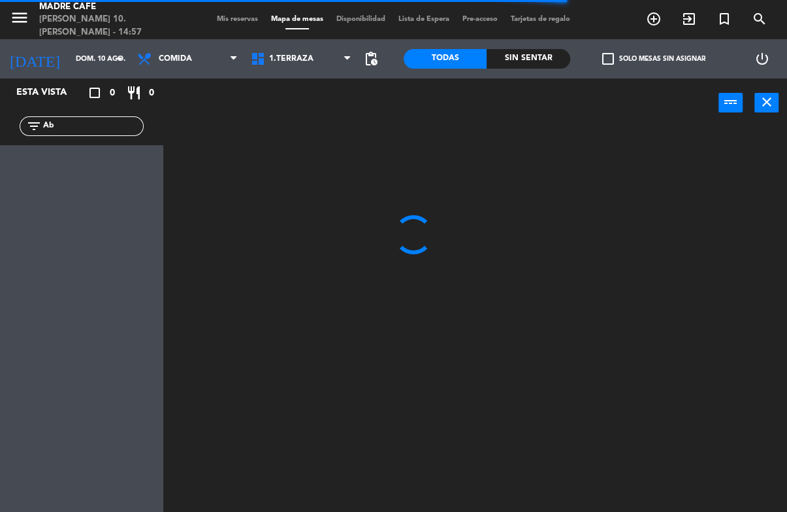
type input "A"
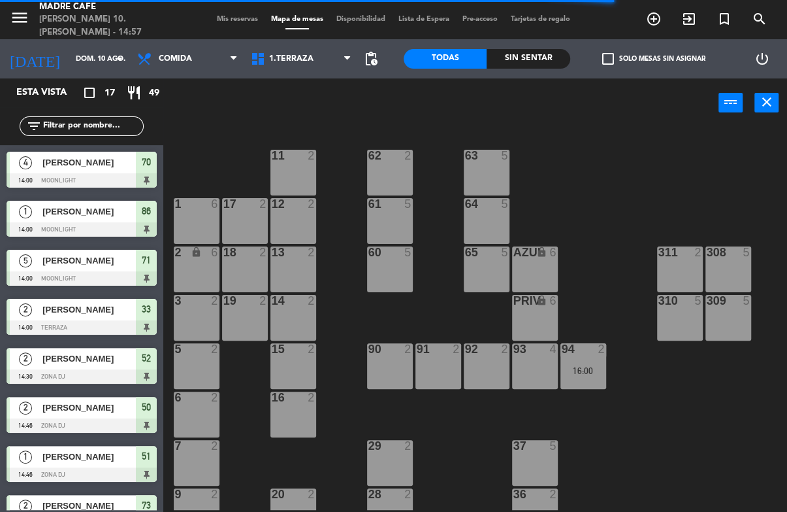
click at [690, 148] on div "11 2 63 5 62 2 12 2 1 6 61 5 64 5 17 2 13 2 2 lock 6 60 5 65 5 308 5 18 2 311 2…" at bounding box center [479, 318] width 616 height 384
click at [544, 63] on div "Sin sentar" at bounding box center [529, 59] width 84 height 20
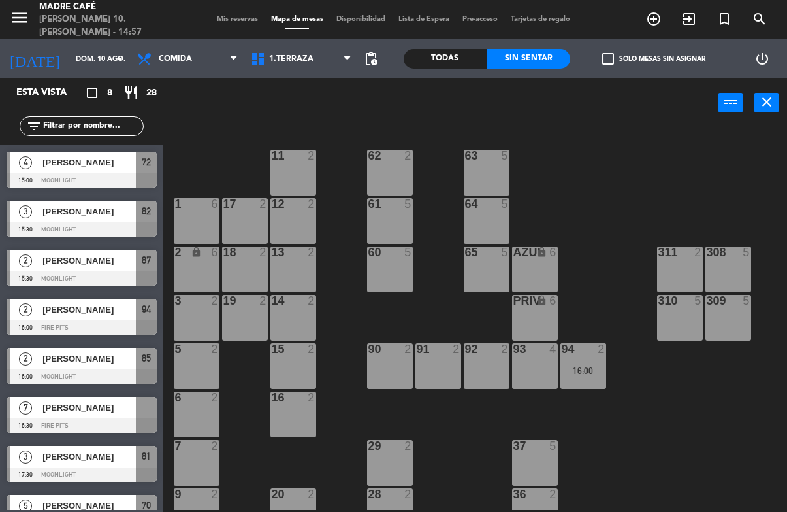
click at [114, 156] on span "[PERSON_NAME]" at bounding box center [88, 163] width 93 height 14
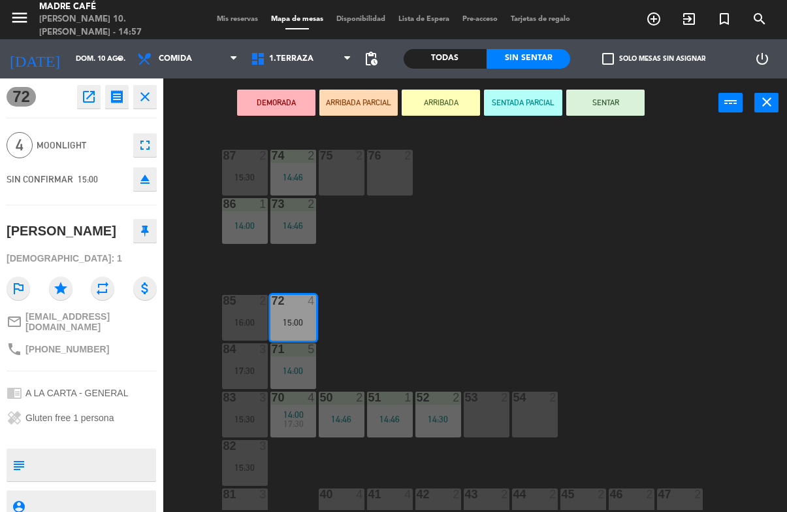
click at [439, 113] on button "ARRIBADA" at bounding box center [441, 103] width 78 height 26
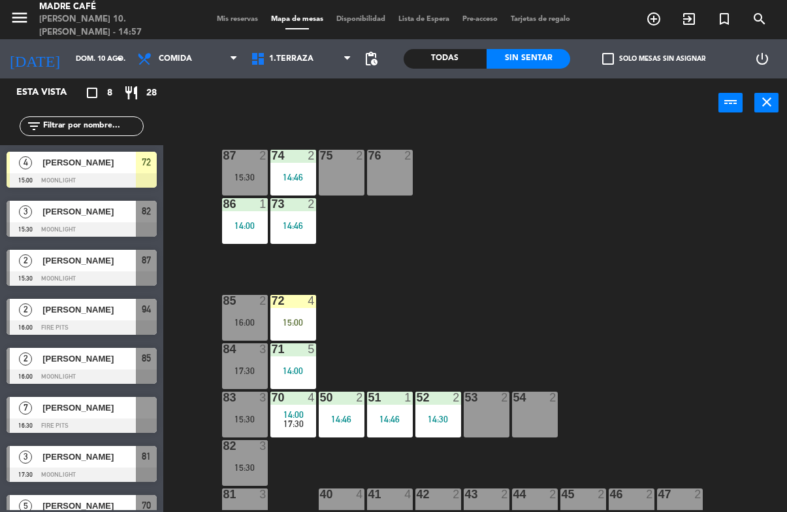
click at [110, 133] on input "text" at bounding box center [92, 126] width 101 height 14
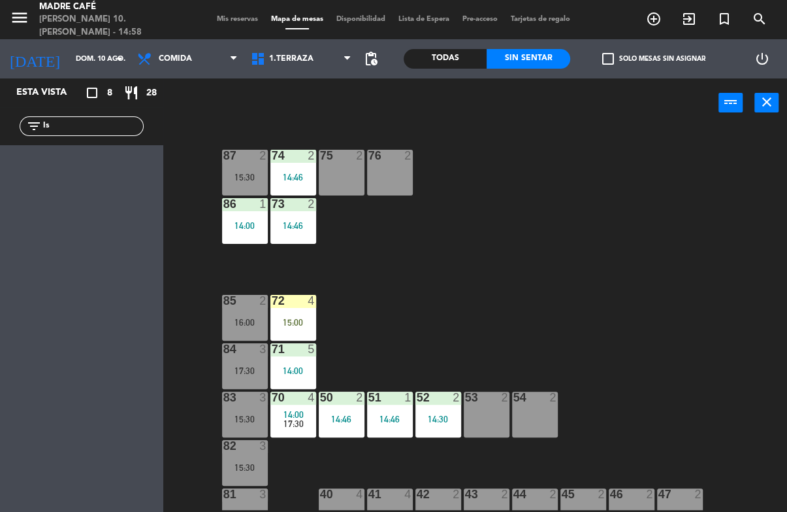
type input "I"
click at [549, 146] on div "87 2 15:30 74 2 14:46 75 2 76 2 86 1 14:00 73 2 14:46 72 4 15:00 85 2 16:00 71 …" at bounding box center [479, 318] width 616 height 384
click at [92, 133] on input "Ji" at bounding box center [92, 126] width 101 height 14
type input "J"
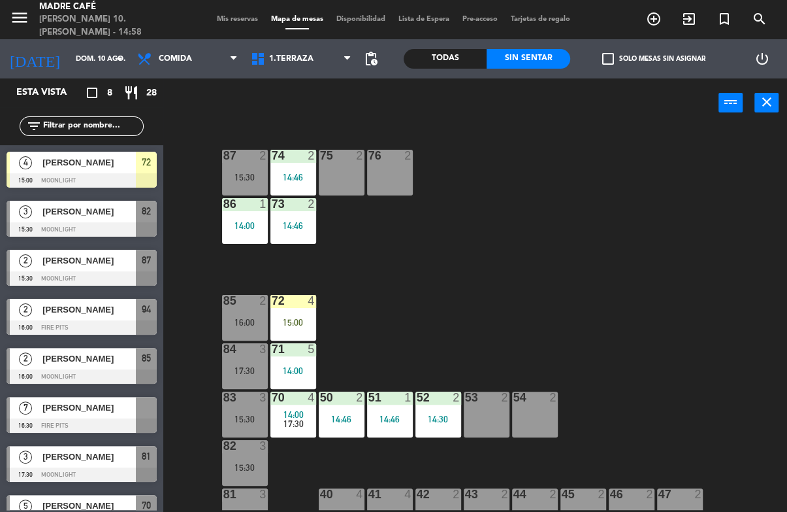
click at [605, 135] on div "87 2 15:30 74 2 14:46 75 2 76 2 86 1 14:00 73 2 14:46 72 4 15:00 85 2 16:00 71 …" at bounding box center [479, 318] width 616 height 384
click at [453, 61] on div "Todas" at bounding box center [446, 59] width 84 height 20
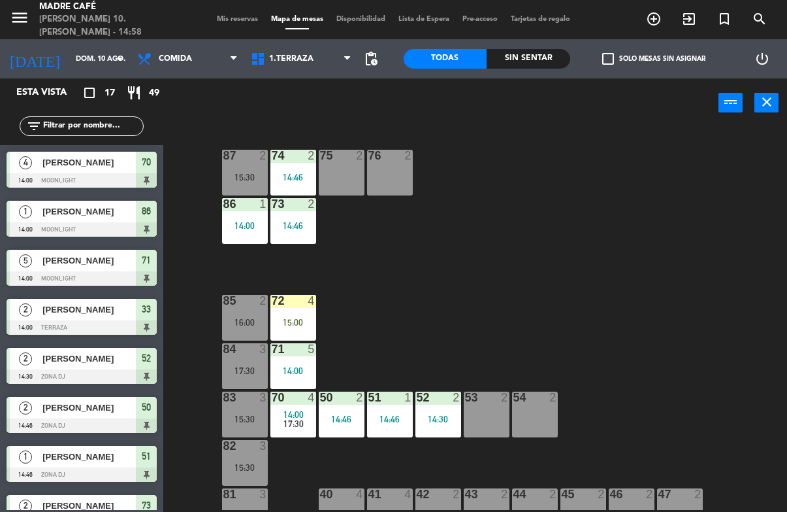
click at [109, 125] on input "text" at bounding box center [92, 126] width 101 height 14
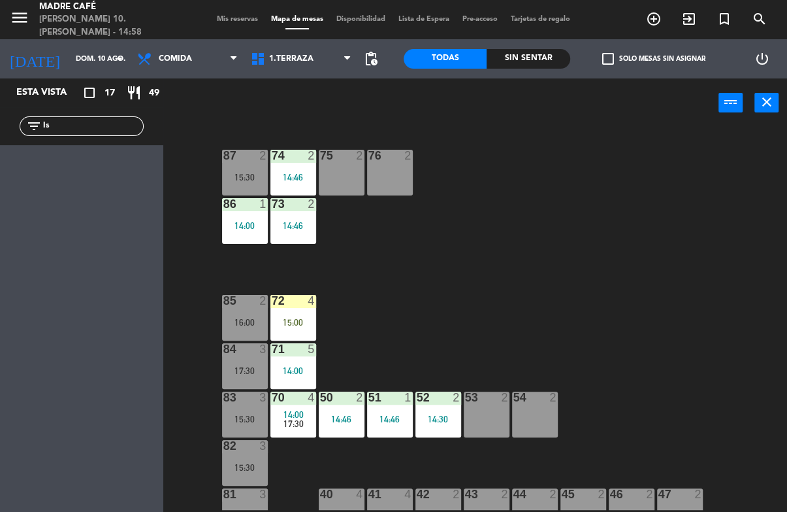
type input "I"
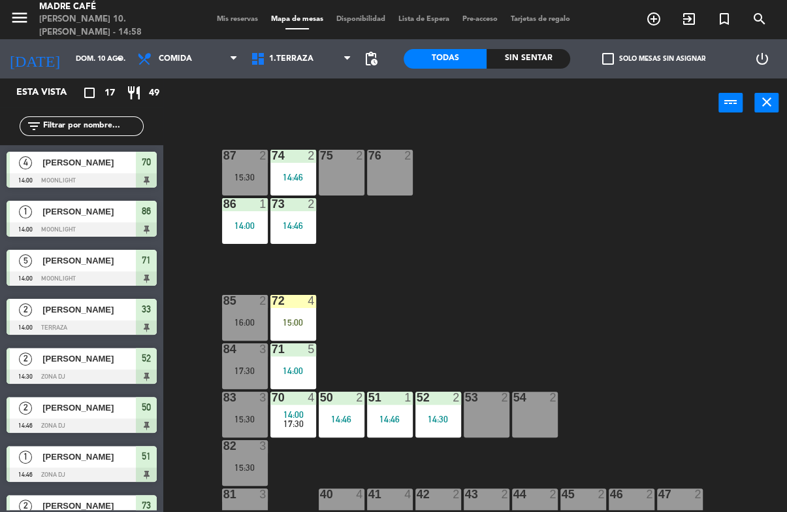
click at [690, 121] on div "power_input close" at bounding box center [440, 103] width 555 height 50
click at [103, 133] on input "text" at bounding box center [92, 126] width 101 height 14
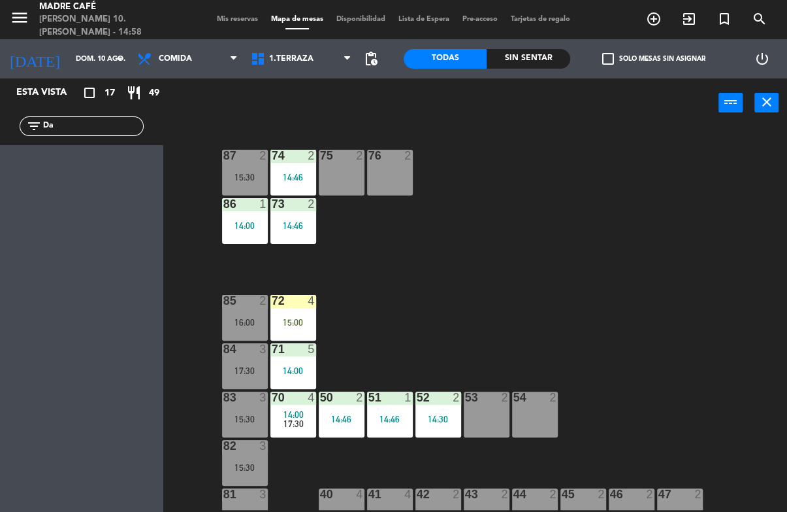
type input "D"
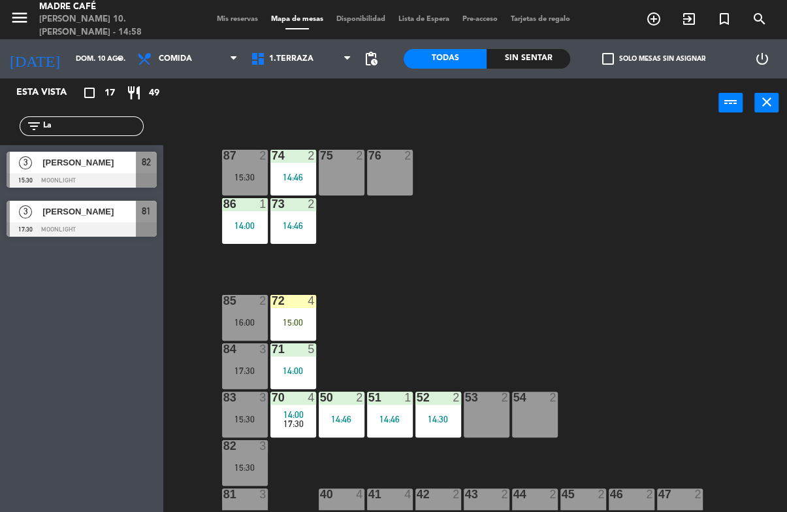
click at [622, 134] on div "87 2 15:30 74 2 14:46 75 2 76 2 86 1 14:00 73 2 14:46 72 4 15:00 85 2 16:00 71 …" at bounding box center [479, 318] width 616 height 384
click at [107, 133] on input "La" at bounding box center [92, 126] width 101 height 14
type input "L"
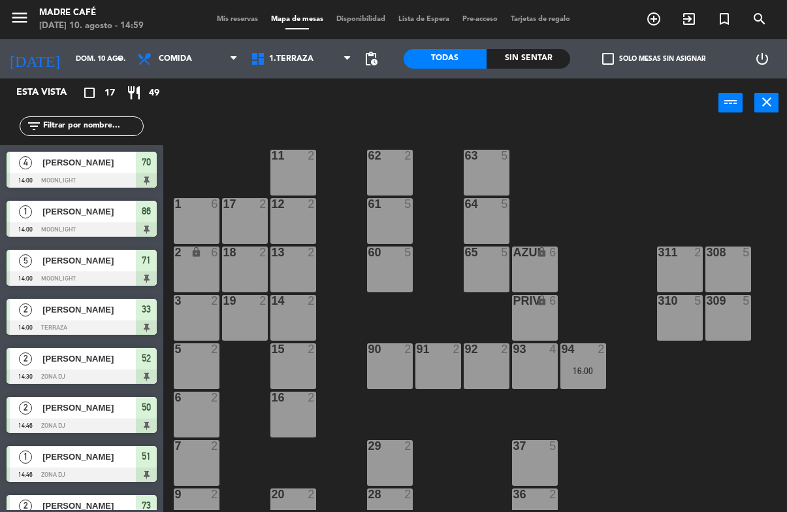
click at [540, 66] on div "Sin sentar" at bounding box center [529, 59] width 84 height 20
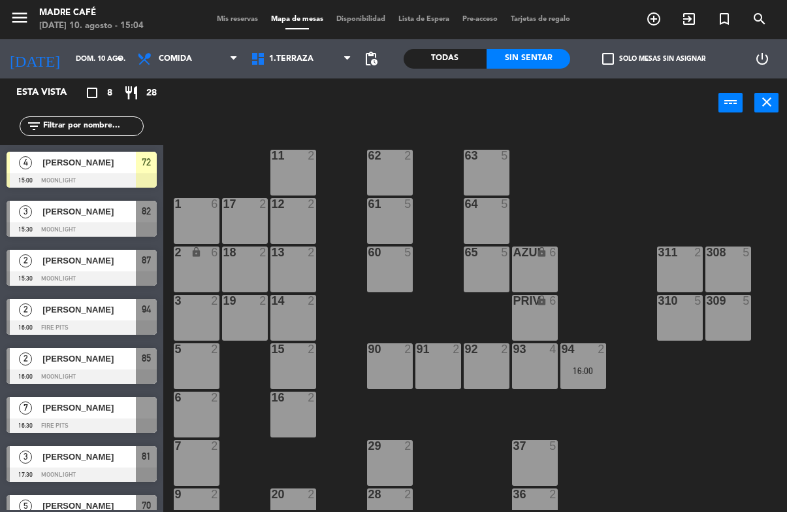
click at [93, 153] on div "[PERSON_NAME]" at bounding box center [88, 163] width 95 height 22
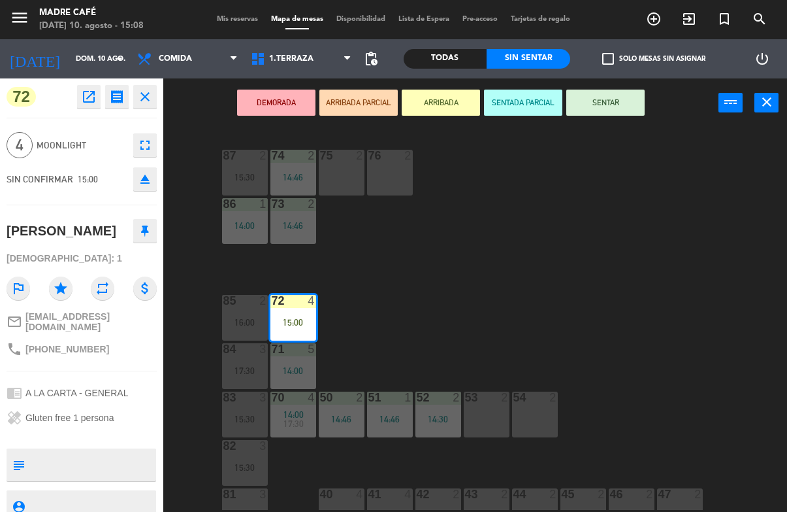
click at [457, 105] on button "ARRIBADA" at bounding box center [441, 103] width 78 height 26
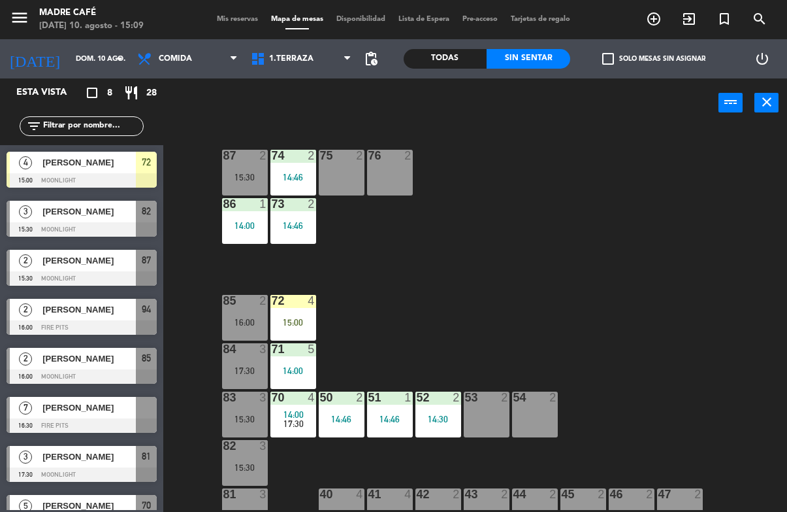
click at [274, 71] on span "1.Terraza" at bounding box center [301, 58] width 114 height 29
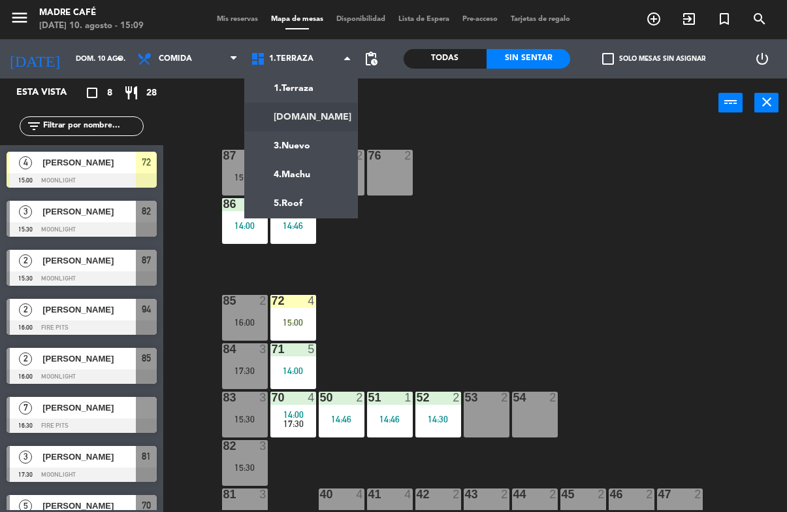
click at [302, 108] on ng-component "menu Madre Café [DATE] 10. agosto - 15:09 Mis reservas Mapa de mesas Disponibil…" at bounding box center [393, 256] width 787 height 512
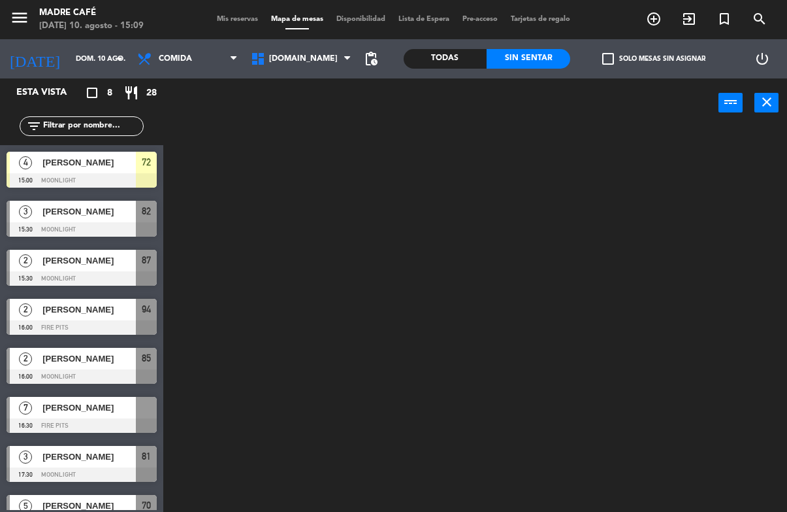
click at [296, 62] on span "[DOMAIN_NAME]" at bounding box center [301, 58] width 114 height 29
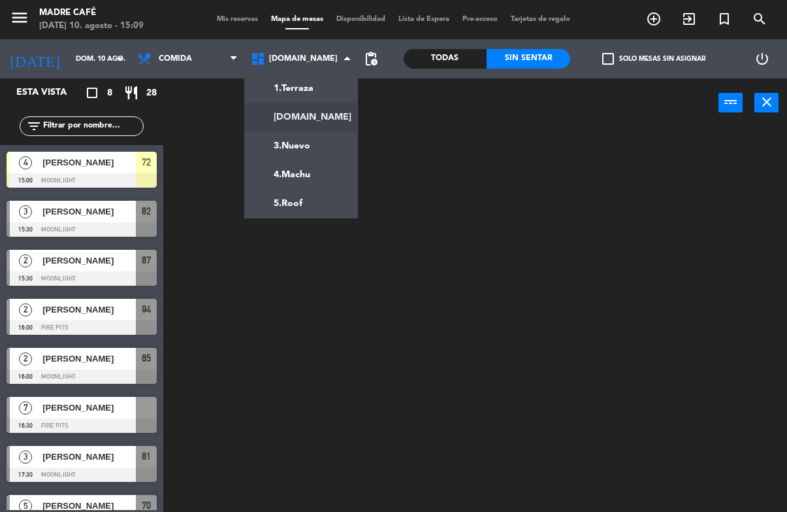
click at [316, 91] on ng-component "menu Madre Café [DATE] 10. agosto - 15:09 Mis reservas Mapa de mesas Disponibil…" at bounding box center [393, 256] width 787 height 512
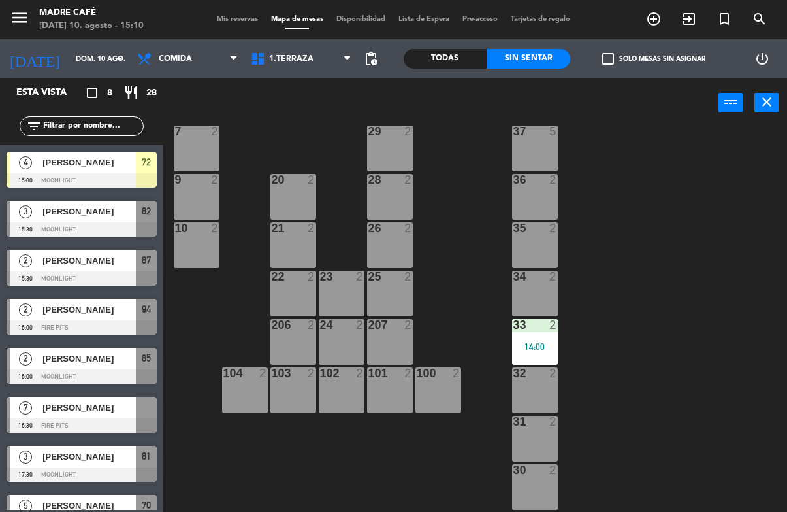
scroll to position [314, 0]
click at [223, 310] on div "11 2 63 5 62 2 12 2 1 6 61 5 64 5 17 2 13 2 2 lock 6 60 5 65 5 308 5 18 2 311 2…" at bounding box center [479, 318] width 616 height 384
click at [295, 297] on div "15:00" at bounding box center [294, 297] width 46 height 9
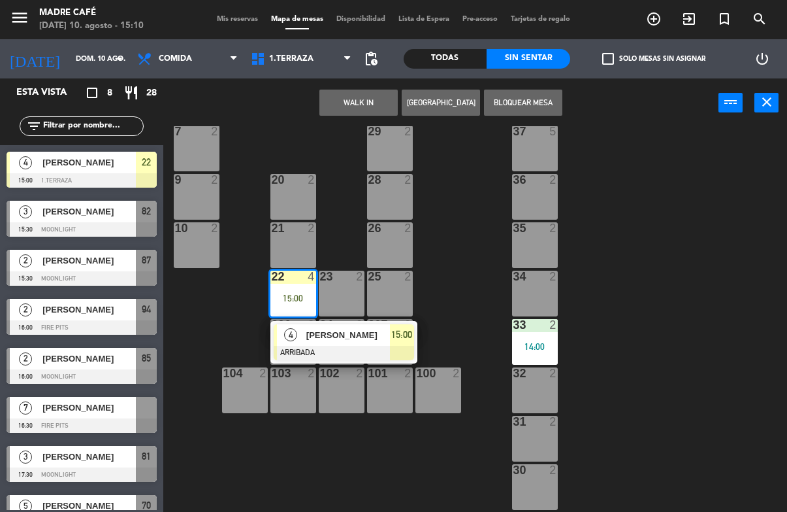
click at [350, 337] on span "[PERSON_NAME]" at bounding box center [348, 335] width 84 height 14
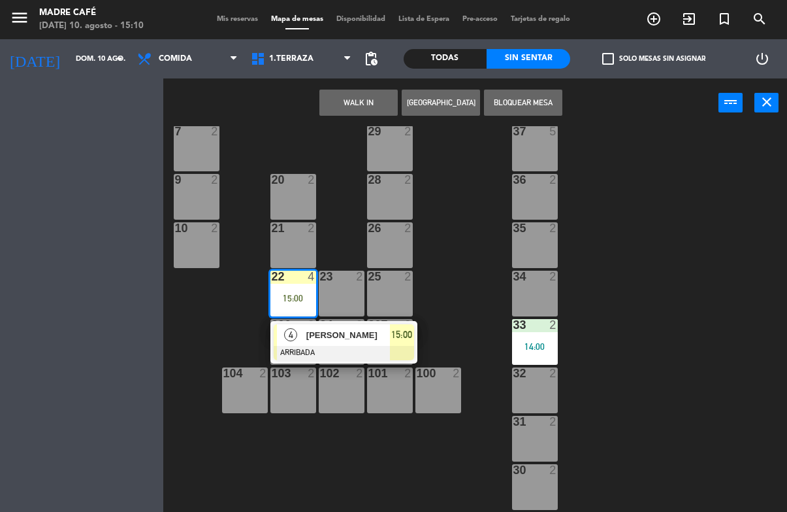
scroll to position [0, 0]
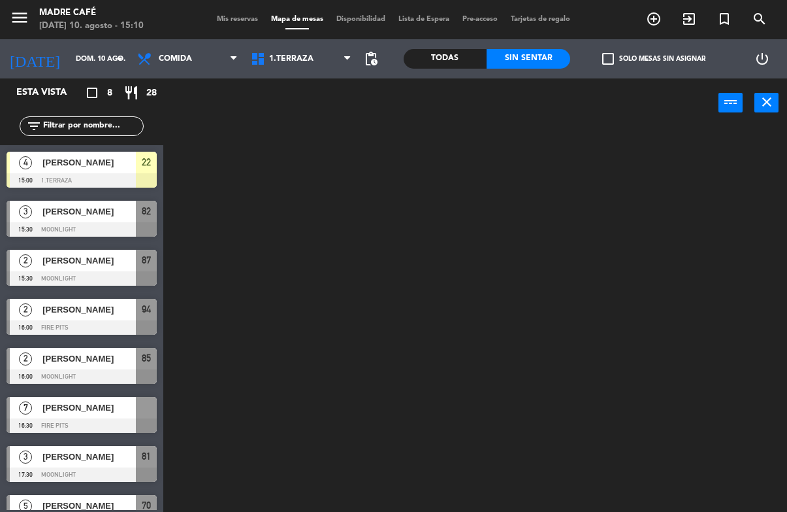
click at [772, 481] on div at bounding box center [479, 318] width 616 height 384
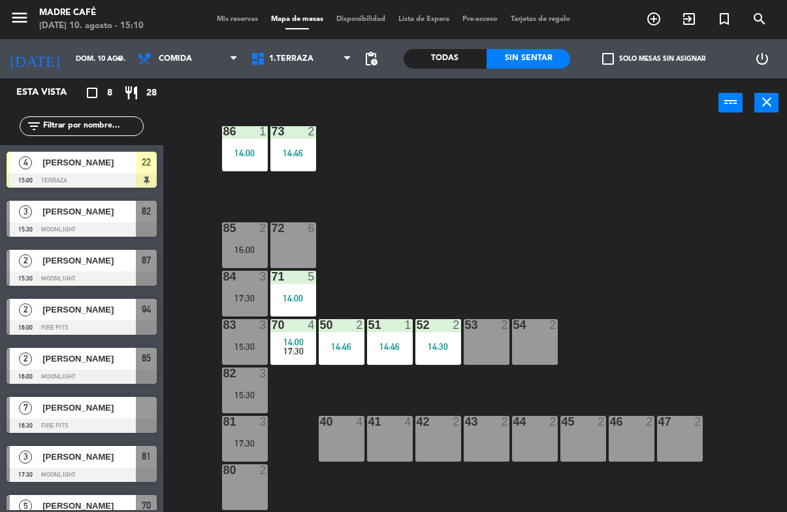
scroll to position [73, 0]
click at [284, 54] on span "1.Terraza" at bounding box center [291, 58] width 44 height 9
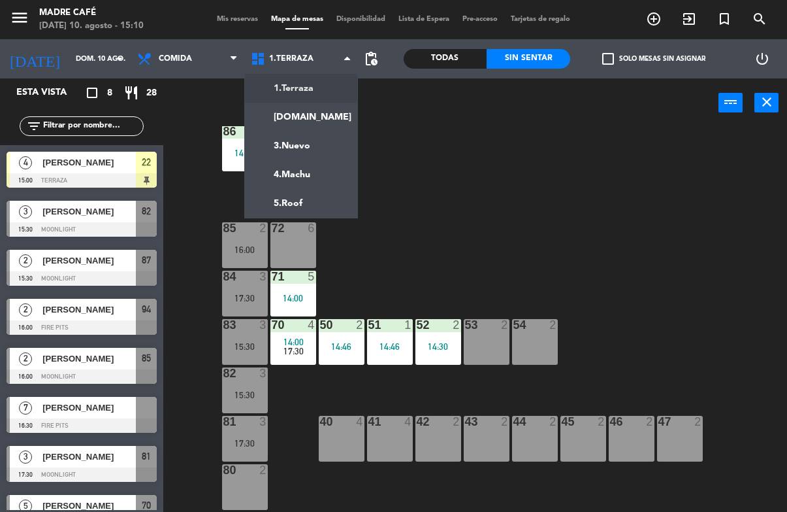
click at [315, 123] on ng-component "menu Madre Café [DATE] 10. agosto - 15:10 Mis reservas Mapa de mesas Disponibil…" at bounding box center [393, 256] width 787 height 512
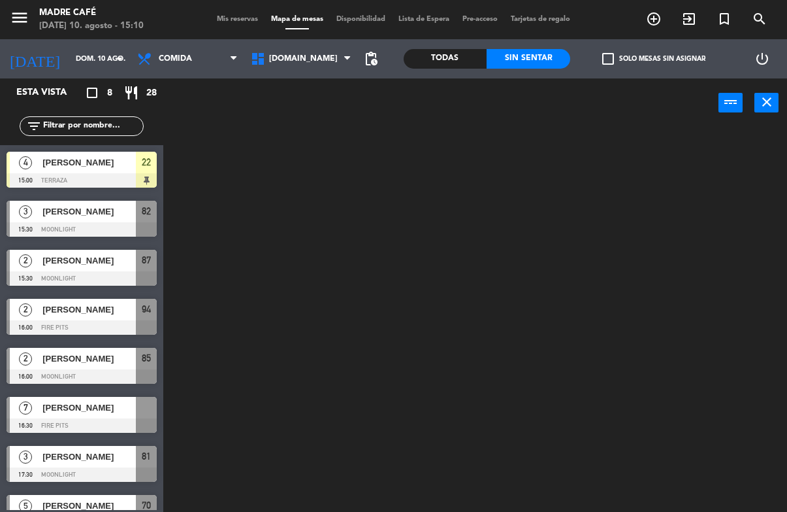
scroll to position [0, 0]
click at [325, 58] on span "[DOMAIN_NAME]" at bounding box center [301, 58] width 114 height 29
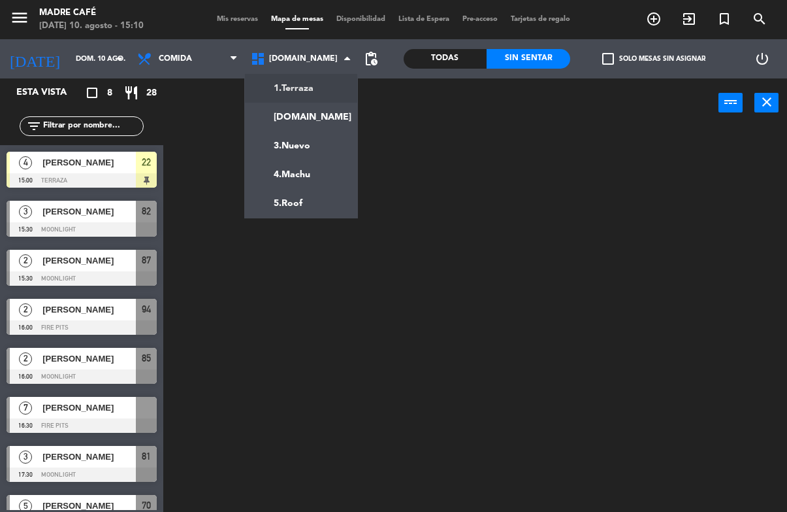
click at [341, 93] on ng-component "menu Madre Café [DATE] 10. agosto - 15:10 Mis reservas Mapa de mesas Disponibil…" at bounding box center [393, 256] width 787 height 512
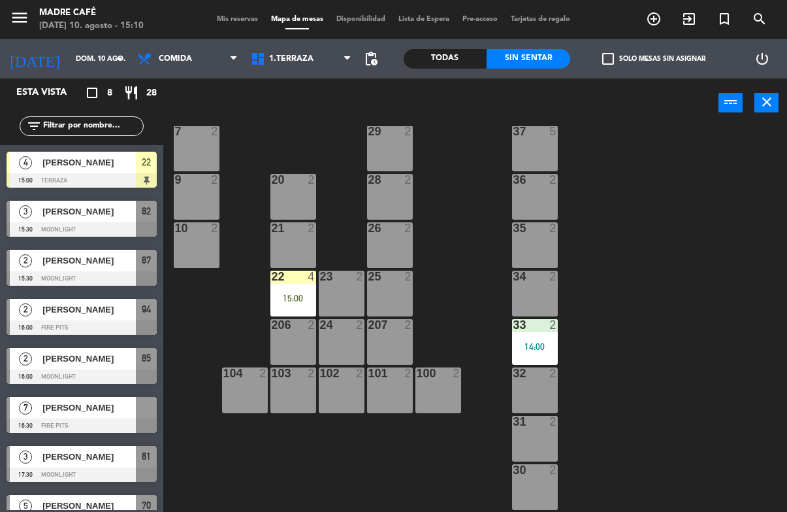
scroll to position [314, 0]
click at [286, 306] on div "22 4 15:00" at bounding box center [294, 294] width 46 height 46
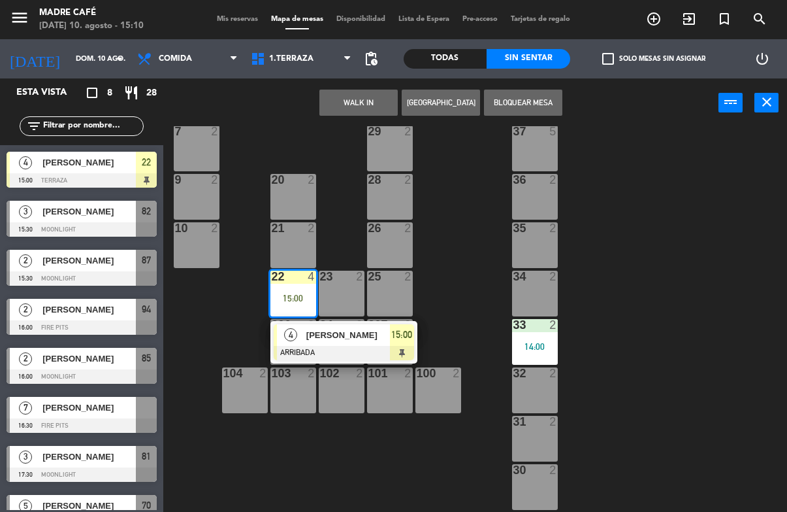
click at [331, 348] on div at bounding box center [344, 353] width 141 height 14
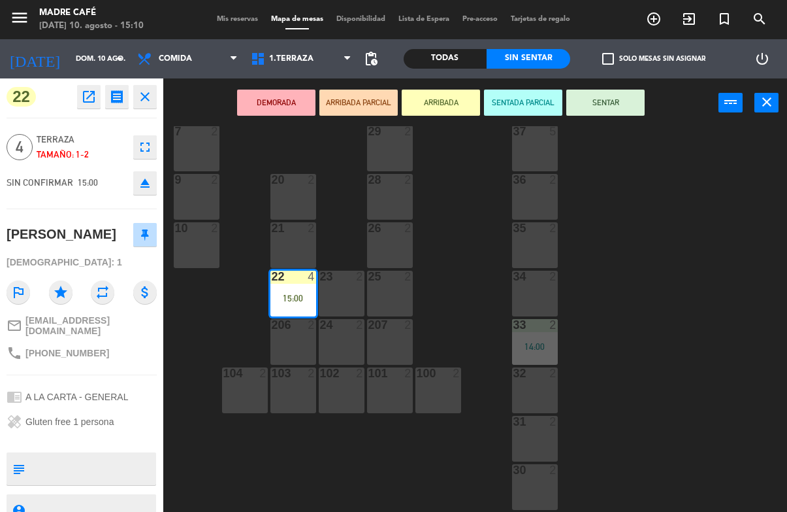
click at [596, 113] on button "SENTAR" at bounding box center [606, 103] width 78 height 26
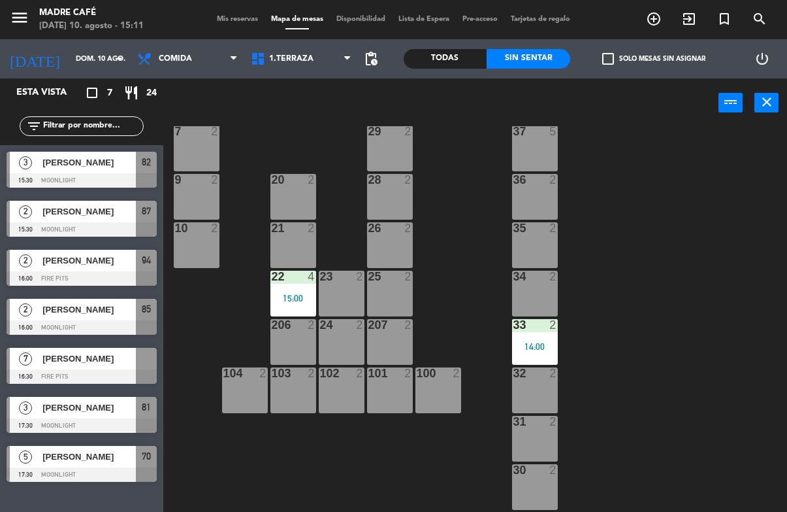
click at [686, 30] on span "exit_to_app" at bounding box center [689, 19] width 35 height 22
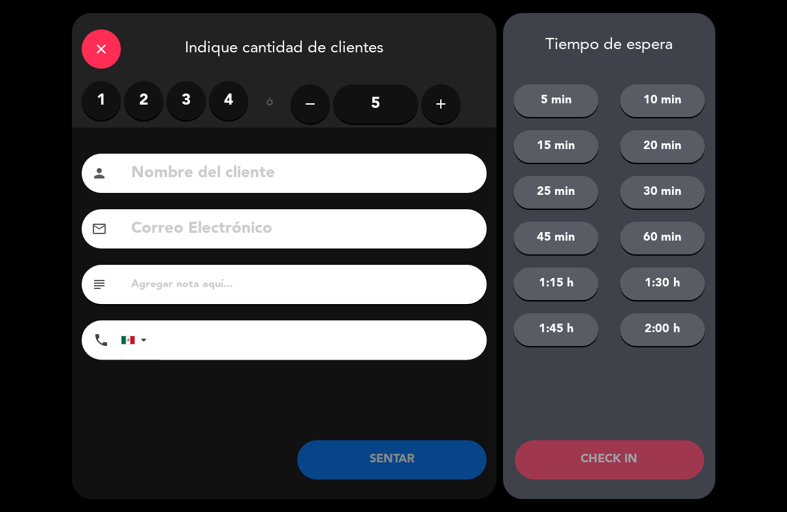
click at [181, 105] on label "3" at bounding box center [186, 100] width 39 height 39
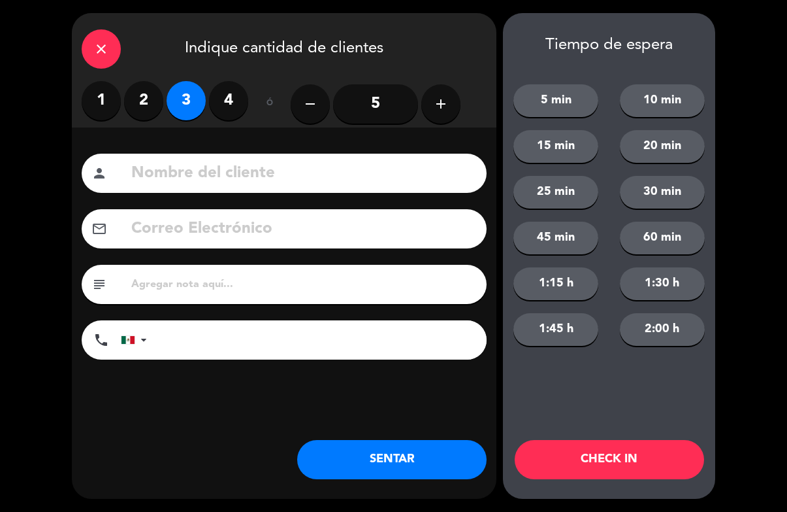
click at [288, 161] on input at bounding box center [303, 173] width 347 height 27
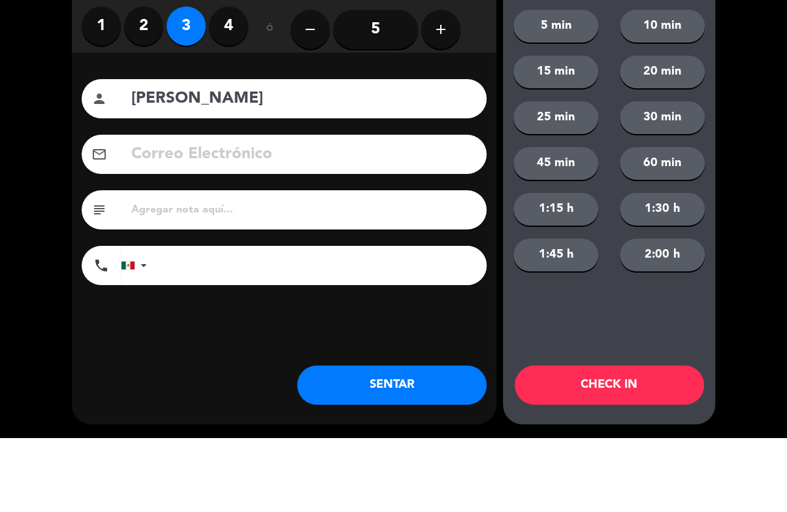
type input "[PERSON_NAME]"
click at [720, 142] on div "close Indique cantidad de clientes 1 2 3 4 ó remove 5 add Nombre del cliente pe…" at bounding box center [393, 256] width 787 height 512
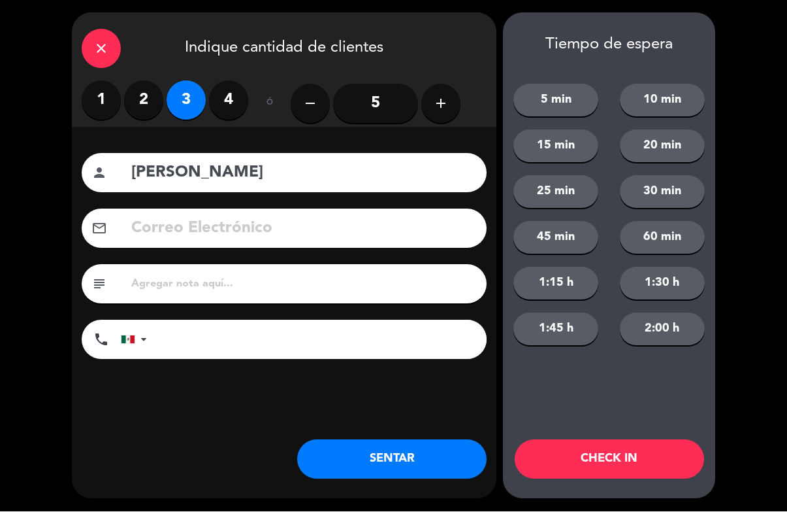
click at [615, 460] on button "CHECK IN" at bounding box center [610, 459] width 190 height 39
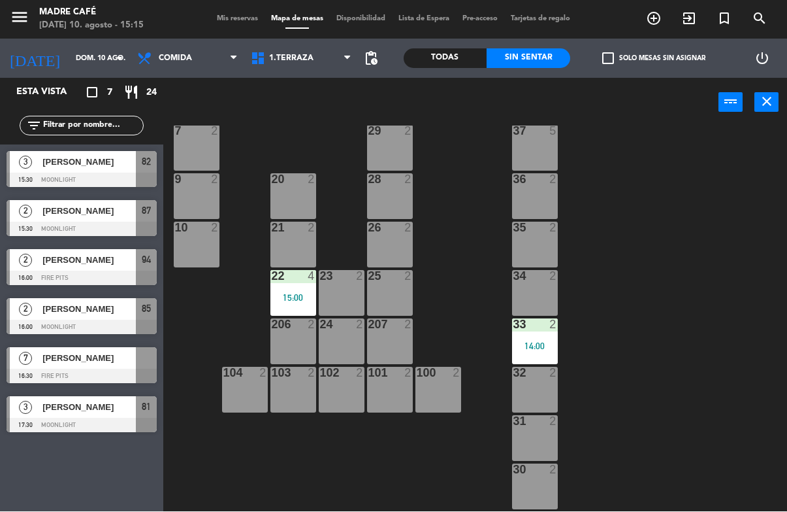
click at [383, 204] on div "28 2" at bounding box center [390, 197] width 46 height 46
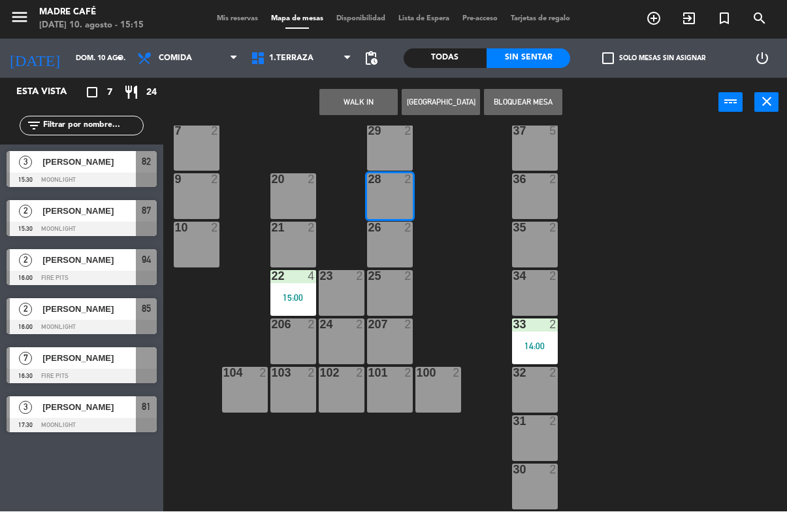
click at [358, 103] on button "WALK IN" at bounding box center [359, 103] width 78 height 26
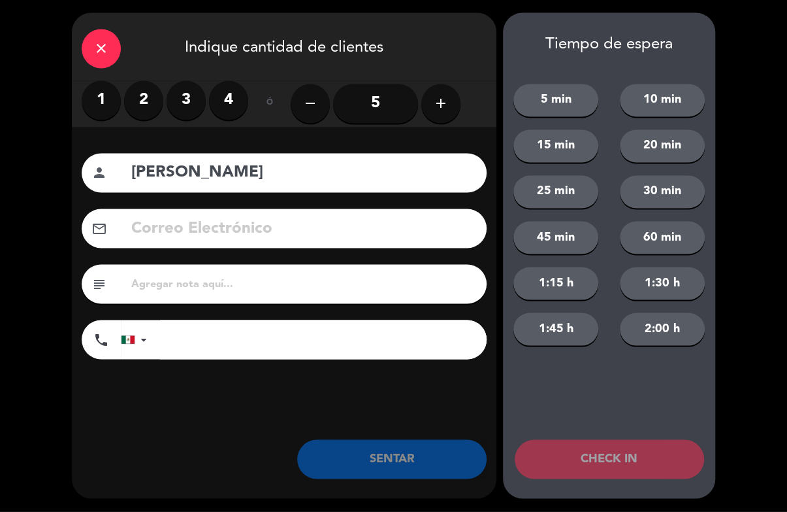
type input "[PERSON_NAME]"
click at [704, 144] on button "20 min" at bounding box center [662, 146] width 85 height 33
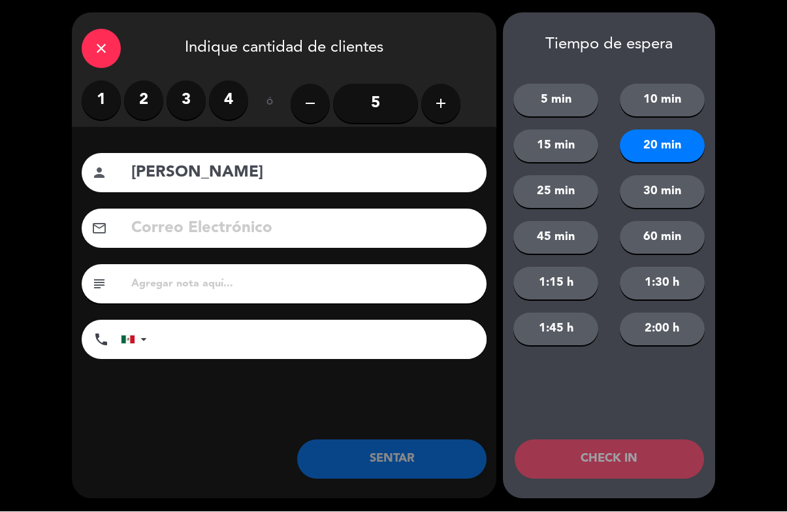
click at [10, 316] on div "close Indique cantidad de clientes 1 2 3 4 ó remove 5 add Nombre del cliente pe…" at bounding box center [393, 256] width 787 height 512
click at [150, 113] on label "2" at bounding box center [143, 100] width 39 height 39
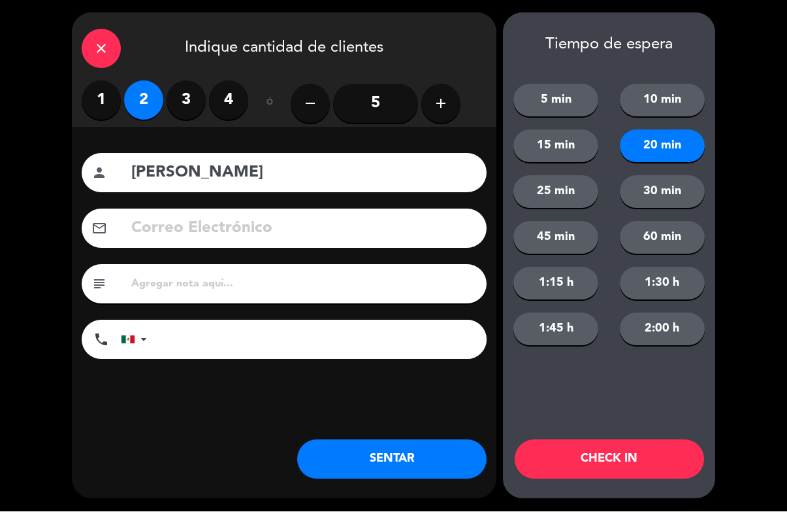
click at [608, 443] on button "CHECK IN" at bounding box center [610, 459] width 190 height 39
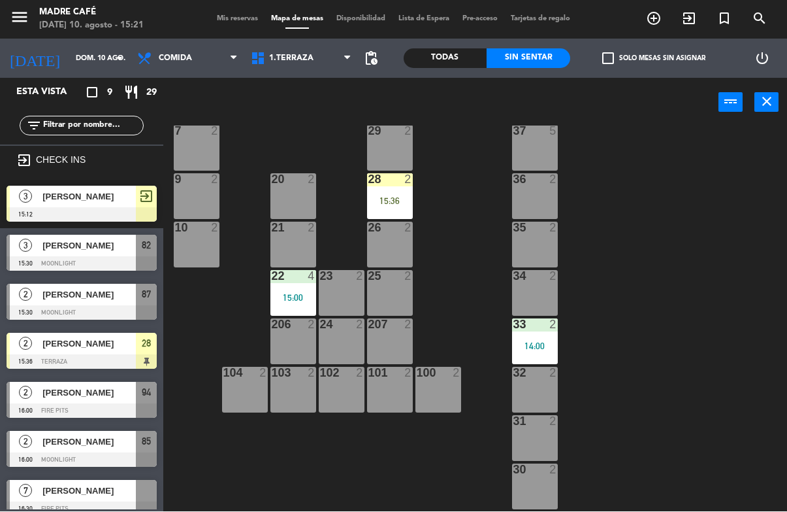
click at [392, 239] on div "26 2" at bounding box center [390, 245] width 46 height 46
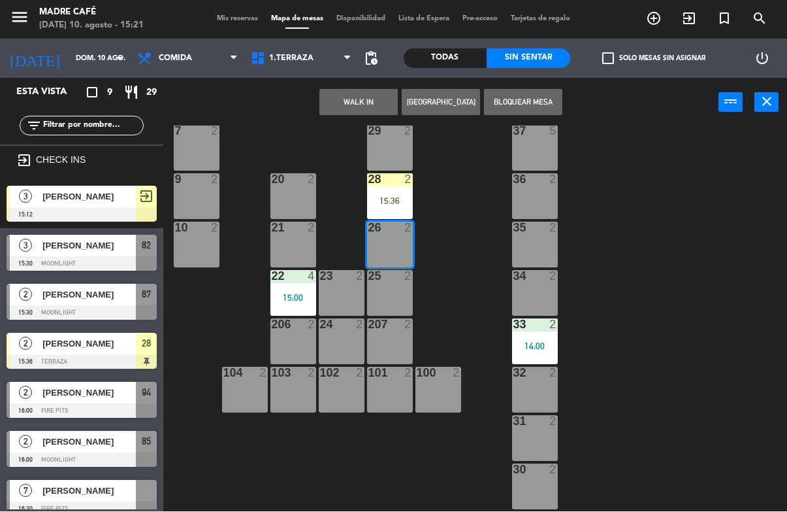
click at [364, 105] on button "WALK IN" at bounding box center [359, 103] width 78 height 26
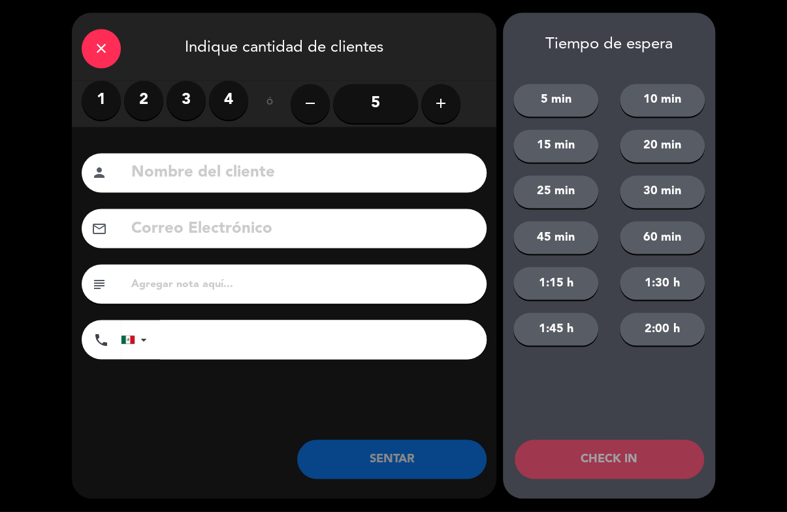
click at [193, 99] on label "3" at bounding box center [186, 100] width 39 height 39
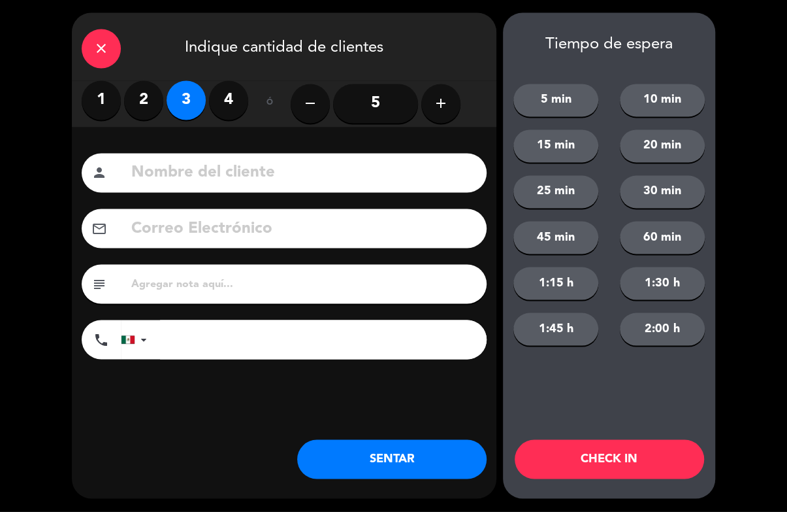
click at [344, 187] on input at bounding box center [303, 173] width 347 height 27
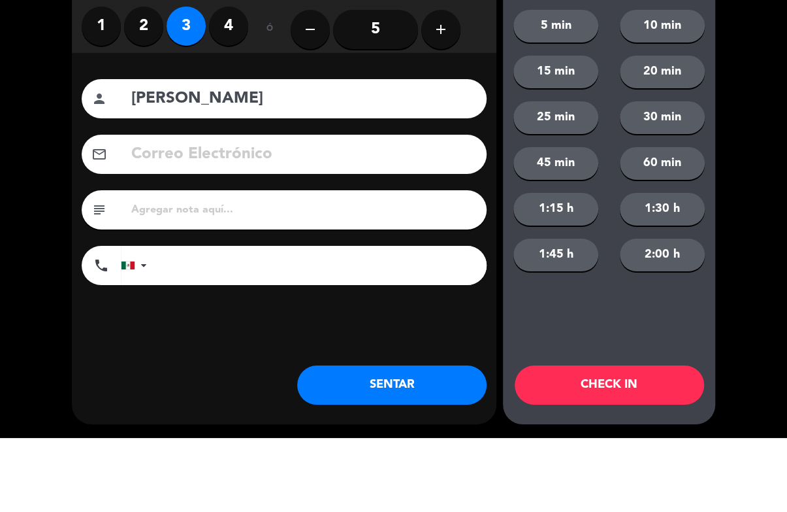
type input "[PERSON_NAME]"
click at [721, 170] on div "close Indique cantidad de clientes 1 2 3 4 ó remove 5 add Nombre del cliente pe…" at bounding box center [393, 256] width 787 height 512
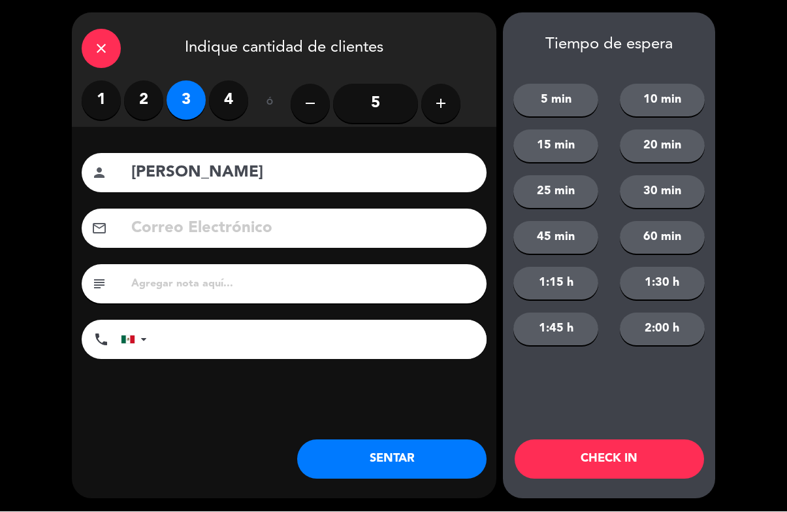
click at [617, 448] on button "CHECK IN" at bounding box center [610, 459] width 190 height 39
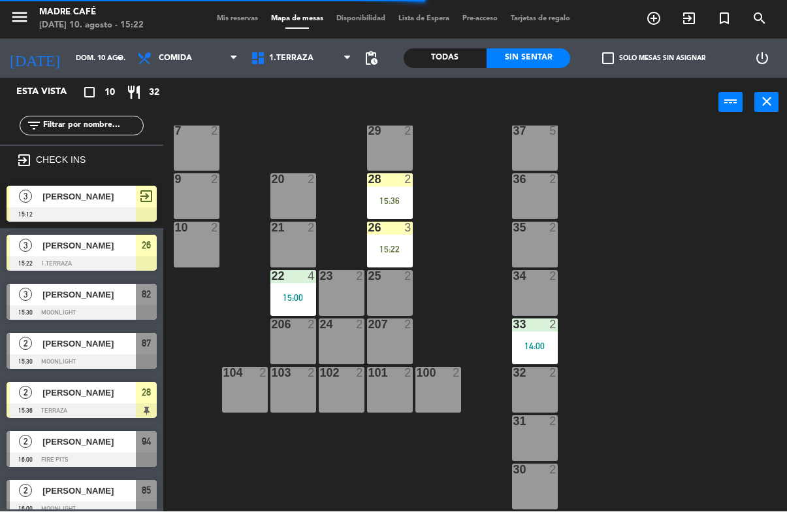
click at [390, 140] on div "29 2" at bounding box center [390, 148] width 46 height 46
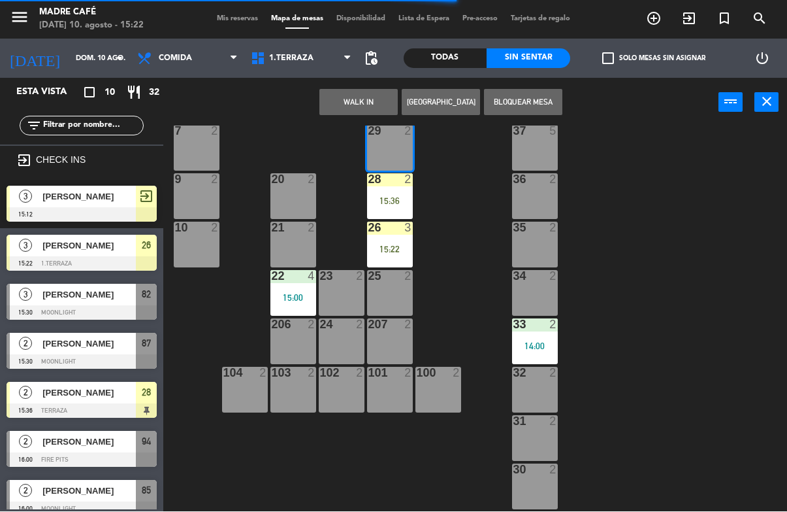
click at [371, 107] on button "WALK IN" at bounding box center [359, 103] width 78 height 26
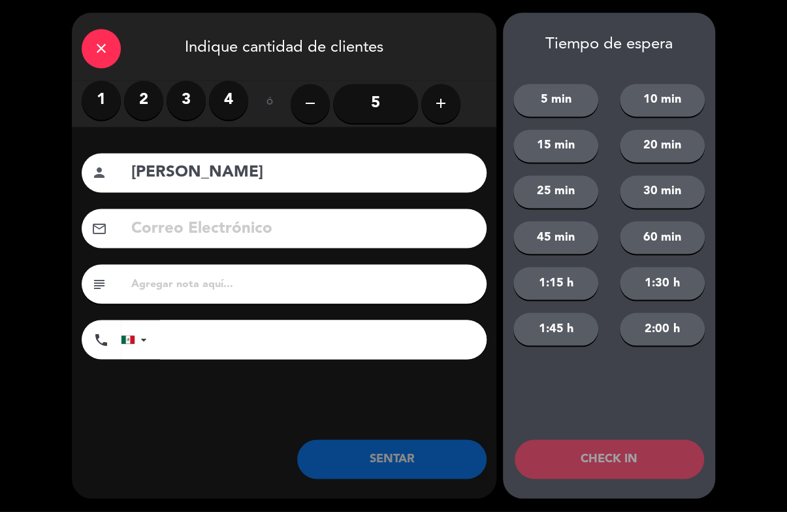
type input "[PERSON_NAME]"
click at [726, 168] on div "close Indique cantidad de clientes 1 2 3 4 ó remove 5 add Nombre del cliente pe…" at bounding box center [393, 256] width 787 height 512
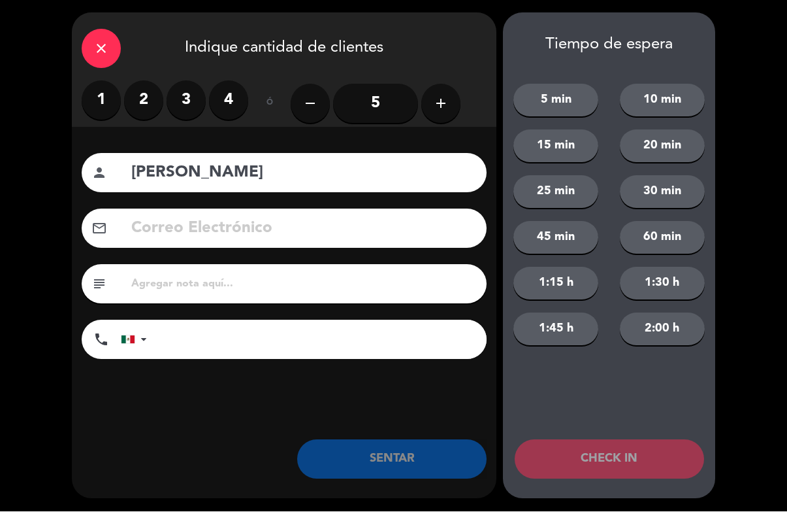
click at [195, 107] on label "3" at bounding box center [186, 100] width 39 height 39
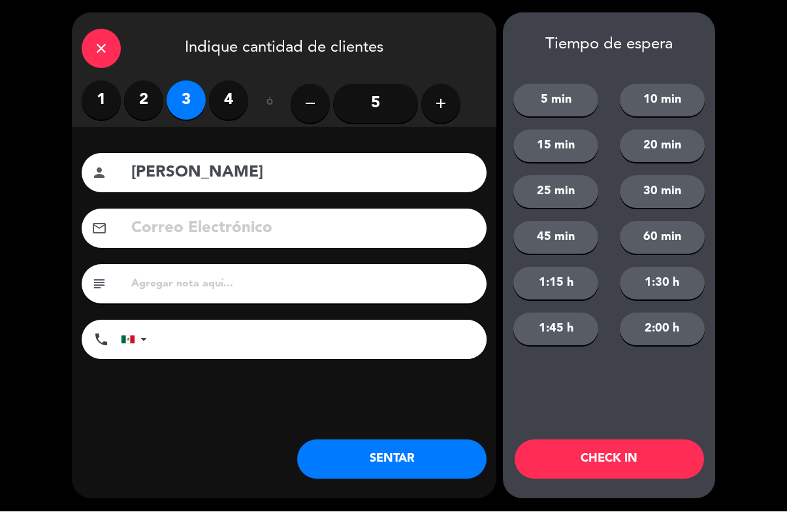
click at [145, 101] on label "2" at bounding box center [143, 100] width 39 height 39
click at [597, 442] on button "CHECK IN" at bounding box center [610, 459] width 190 height 39
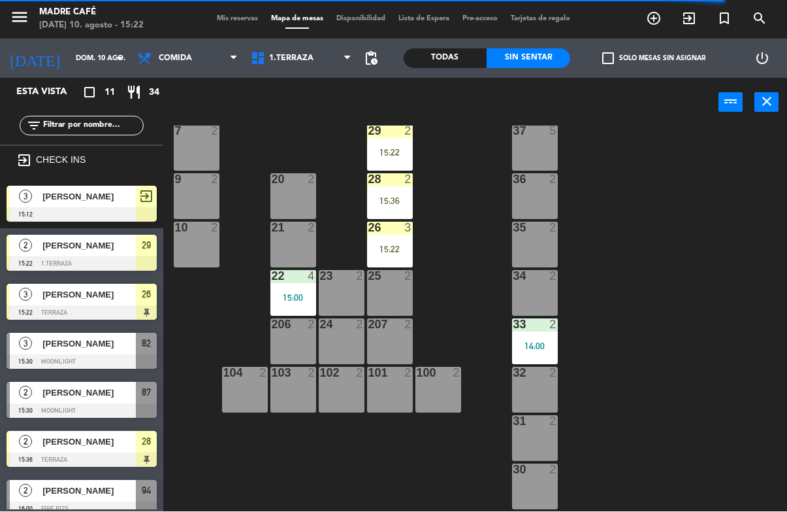
click at [382, 285] on div "25 2" at bounding box center [390, 294] width 46 height 46
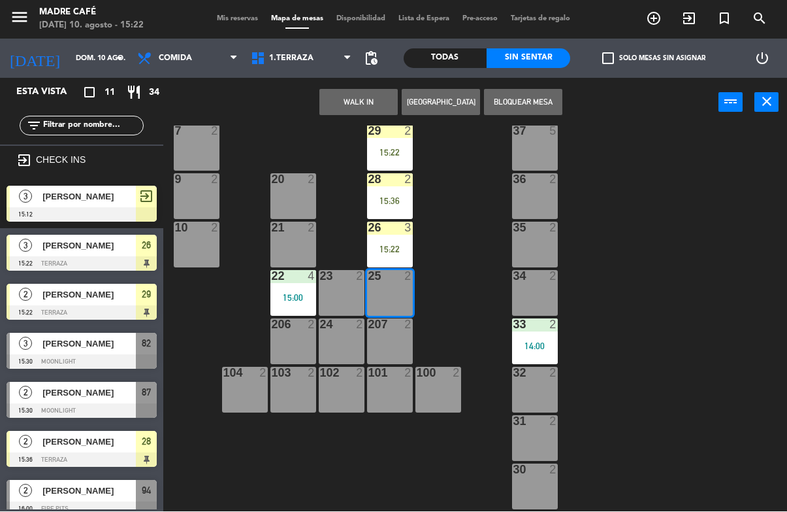
click at [358, 104] on button "WALK IN" at bounding box center [359, 103] width 78 height 26
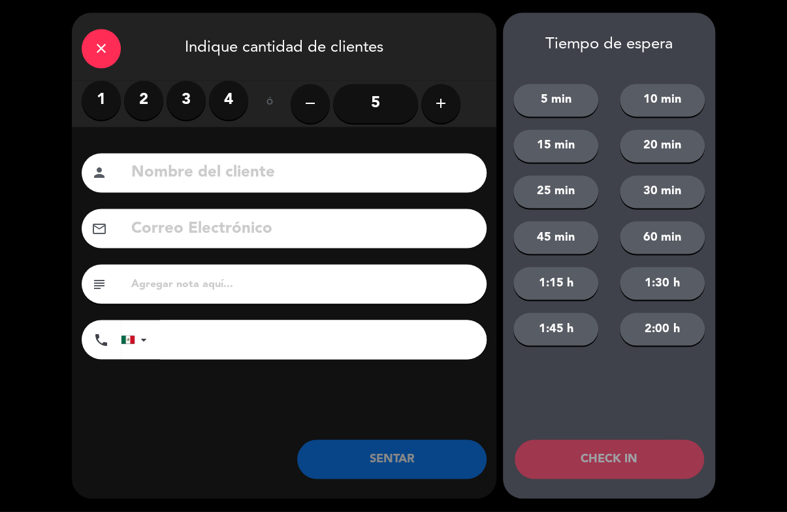
click at [222, 100] on label "4" at bounding box center [228, 100] width 39 height 39
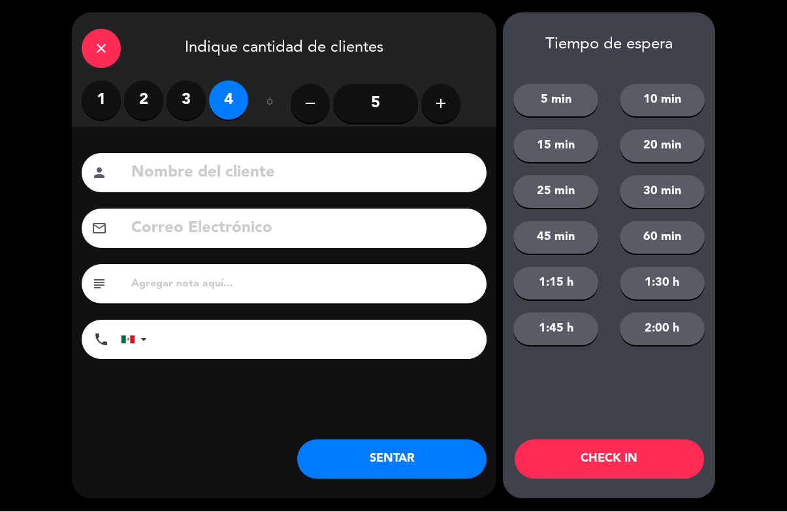
click at [316, 174] on input at bounding box center [303, 173] width 347 height 27
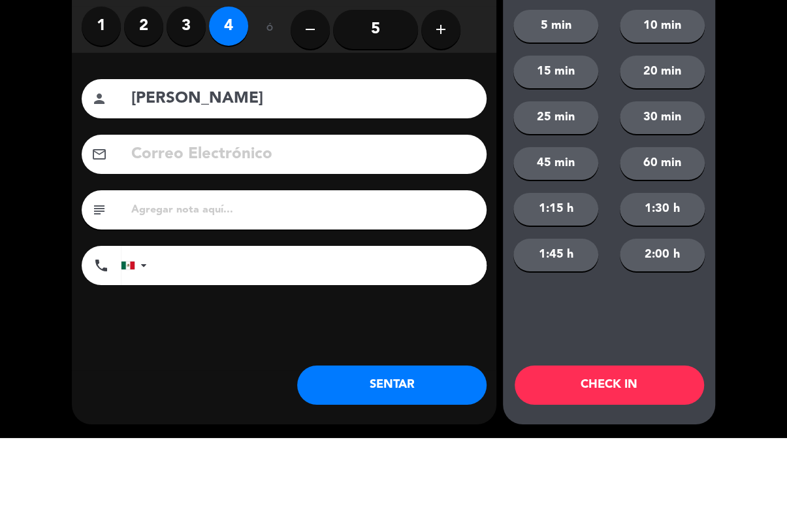
type input "[PERSON_NAME]"
click at [761, 151] on div "close Indique cantidad de clientes 1 2 3 4 ó remove 5 add Nombre del cliente pe…" at bounding box center [393, 256] width 787 height 512
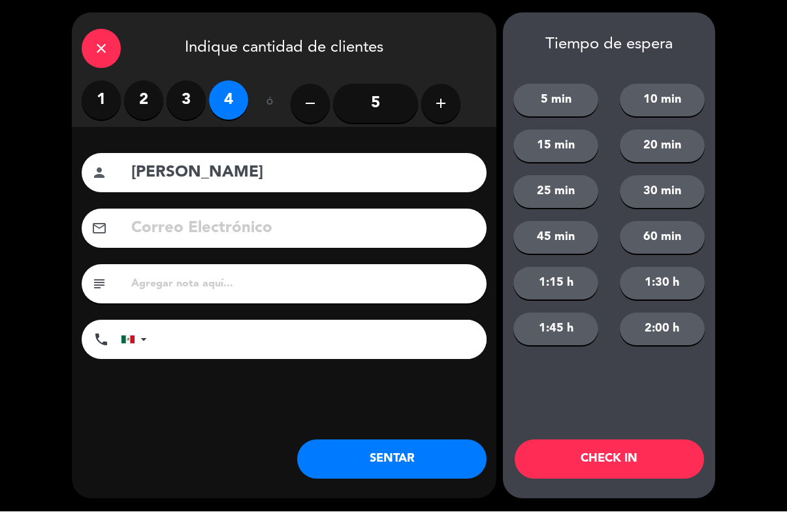
click at [644, 468] on button "CHECK IN" at bounding box center [610, 459] width 190 height 39
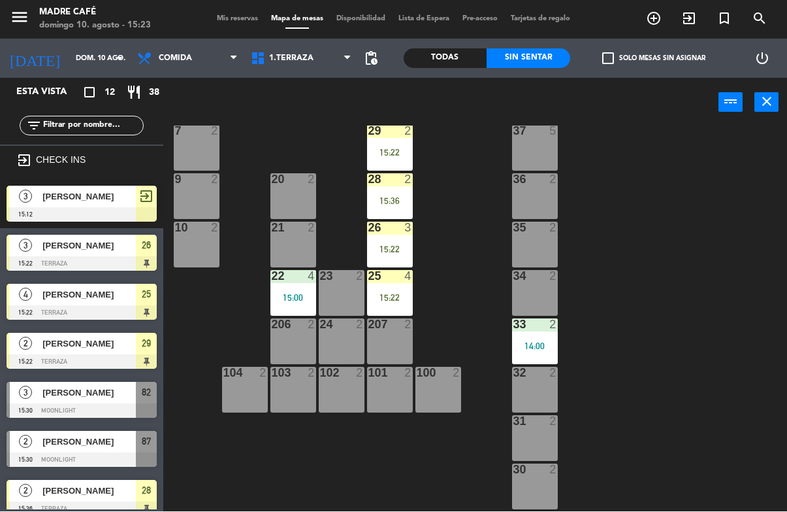
click at [389, 291] on div "25 4 15:22" at bounding box center [390, 294] width 46 height 46
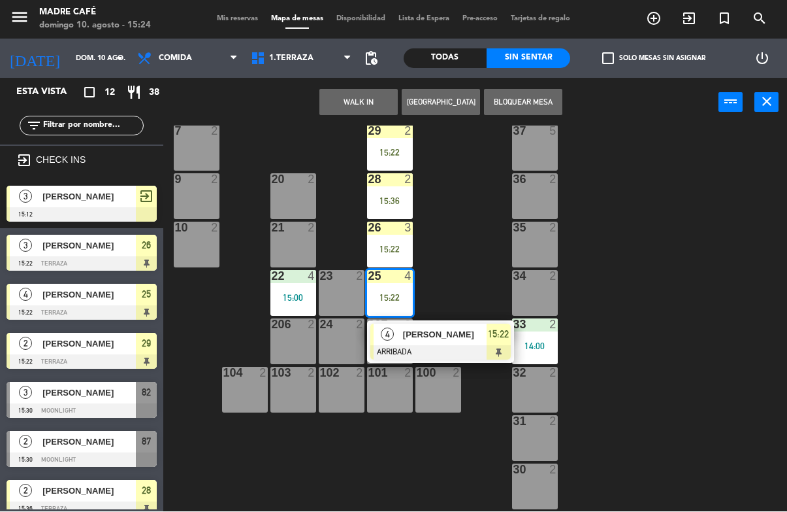
click at [489, 333] on span "15:22" at bounding box center [498, 335] width 21 height 16
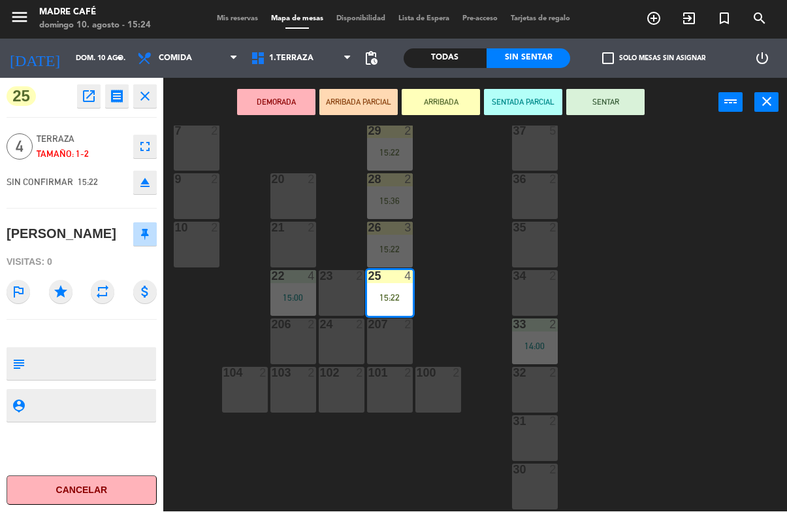
click at [615, 96] on button "SENTAR" at bounding box center [606, 103] width 78 height 26
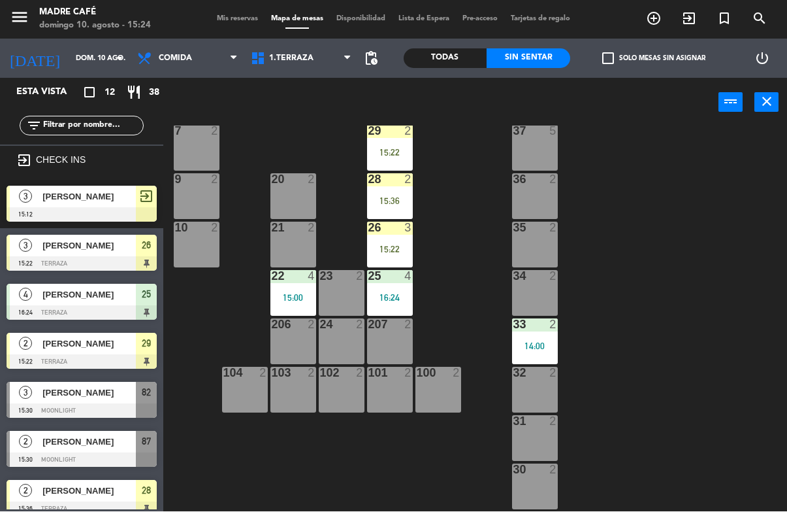
click at [694, 221] on div "11 2 63 5 62 2 12 2 1 6 61 5 64 5 17 2 13 2 2 lock 6 60 5 65 5 308 5 18 2 311 2…" at bounding box center [479, 318] width 616 height 384
click at [385, 239] on div "26 3 15:22" at bounding box center [390, 245] width 46 height 46
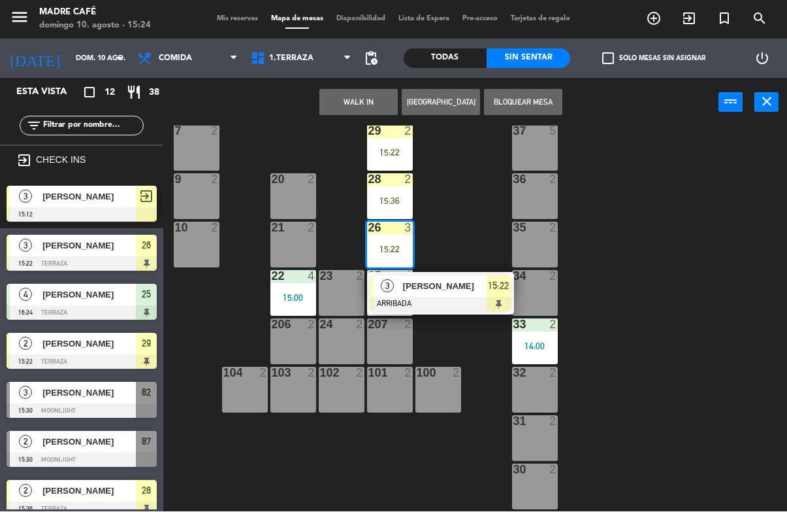
click at [482, 286] on span "[PERSON_NAME]" at bounding box center [445, 287] width 84 height 14
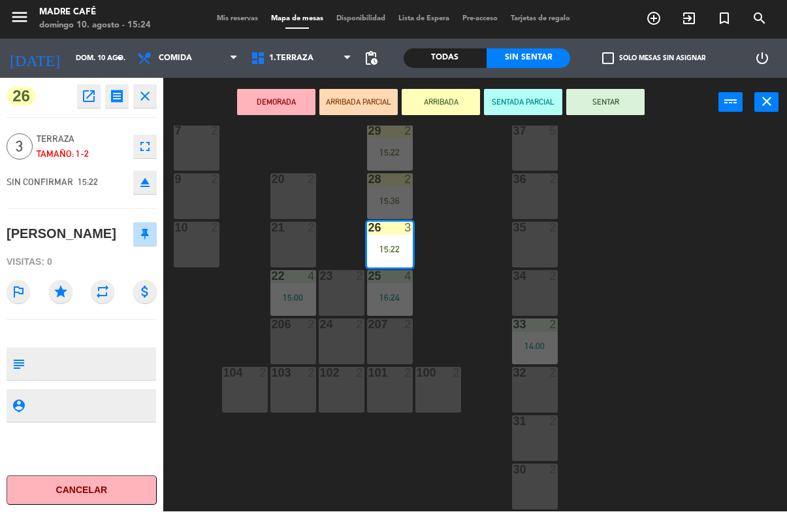
click at [614, 99] on button "SENTAR" at bounding box center [606, 103] width 78 height 26
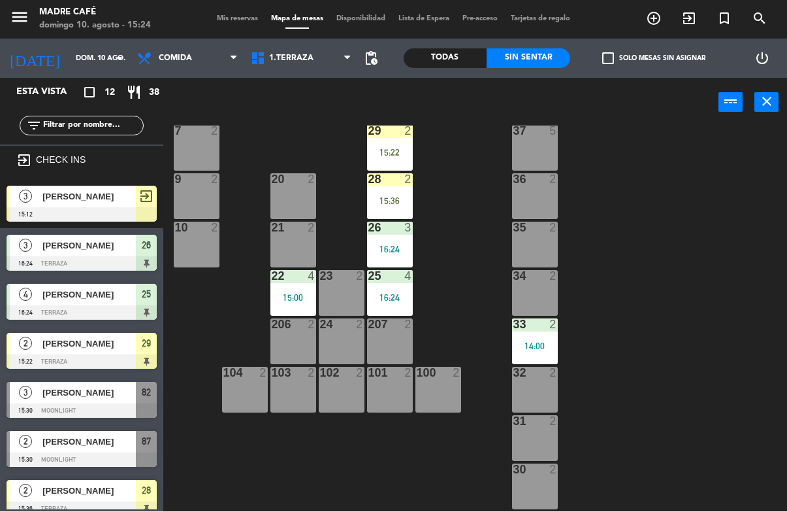
click at [661, 165] on div "11 2 63 5 62 2 12 2 1 6 61 5 64 5 17 2 13 2 2 lock 6 60 5 65 5 308 5 18 2 311 2…" at bounding box center [479, 318] width 616 height 384
click at [390, 180] on div at bounding box center [390, 180] width 22 height 12
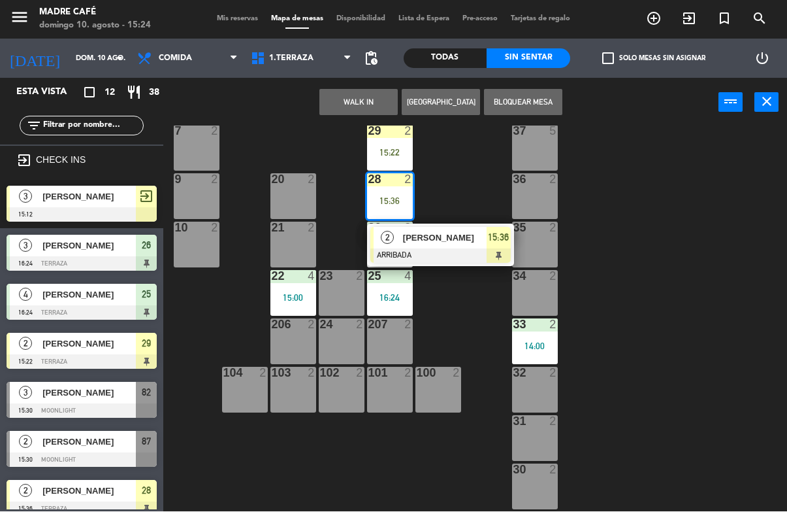
click at [476, 237] on span "[PERSON_NAME]" at bounding box center [445, 238] width 84 height 14
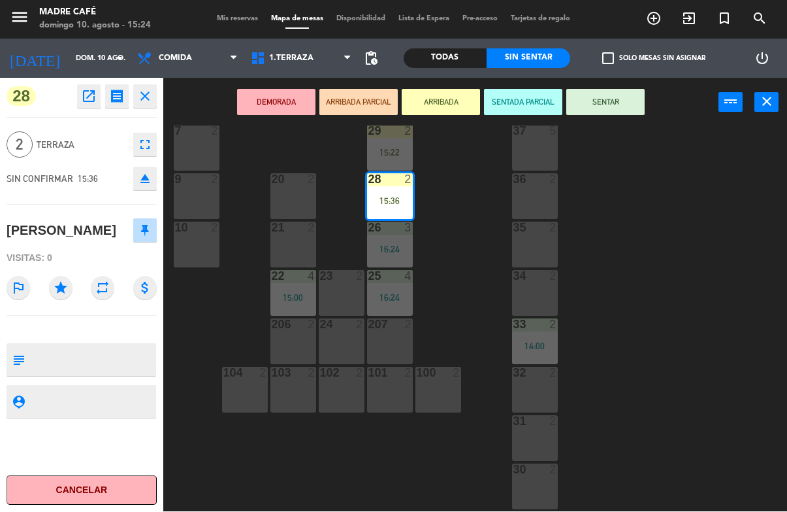
click at [642, 99] on button "SENTAR" at bounding box center [606, 103] width 78 height 26
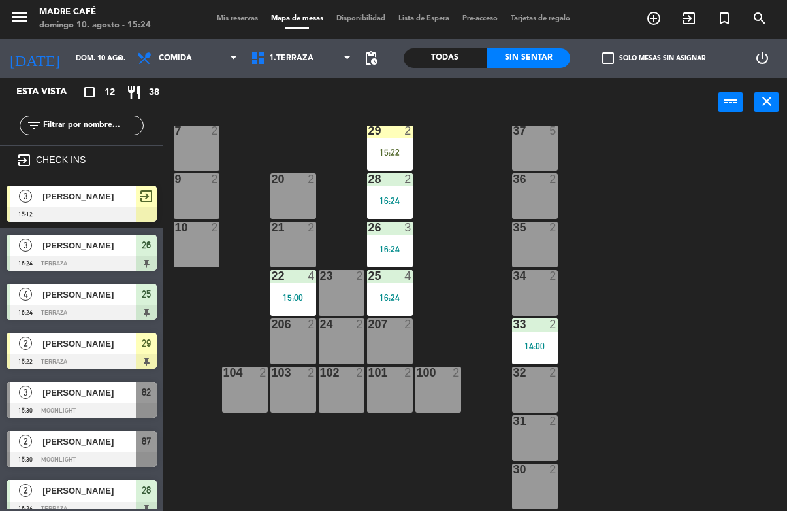
click at [653, 165] on div "11 2 63 5 62 2 12 2 1 6 61 5 64 5 17 2 13 2 2 lock 6 60 5 65 5 308 5 18 2 311 2…" at bounding box center [479, 318] width 616 height 384
click at [408, 136] on div "2" at bounding box center [409, 131] width 8 height 12
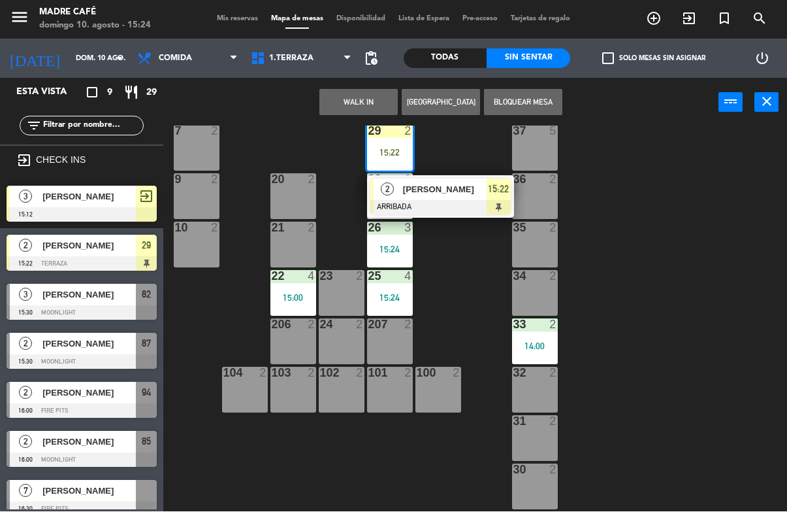
click at [644, 97] on div "WALK IN [GEOGRAPHIC_DATA] Bloquear Mesa power_input close" at bounding box center [440, 103] width 555 height 50
click at [493, 179] on div "15:22" at bounding box center [499, 190] width 24 height 22
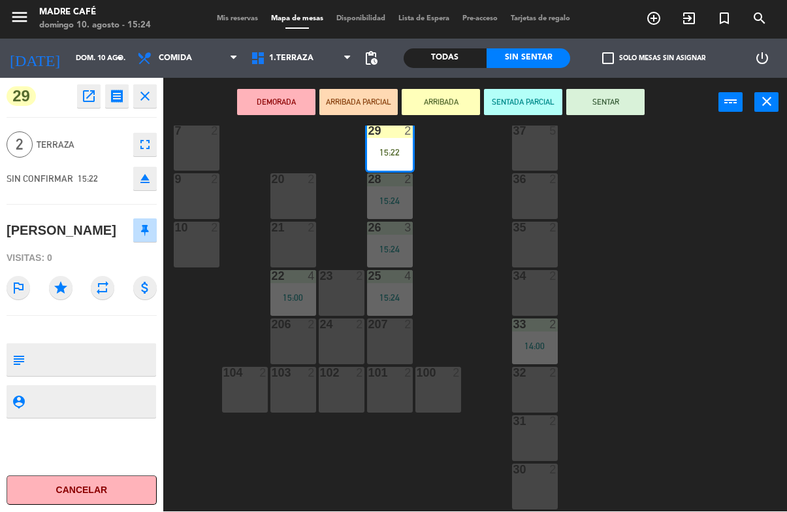
click at [621, 100] on button "SENTAR" at bounding box center [606, 103] width 78 height 26
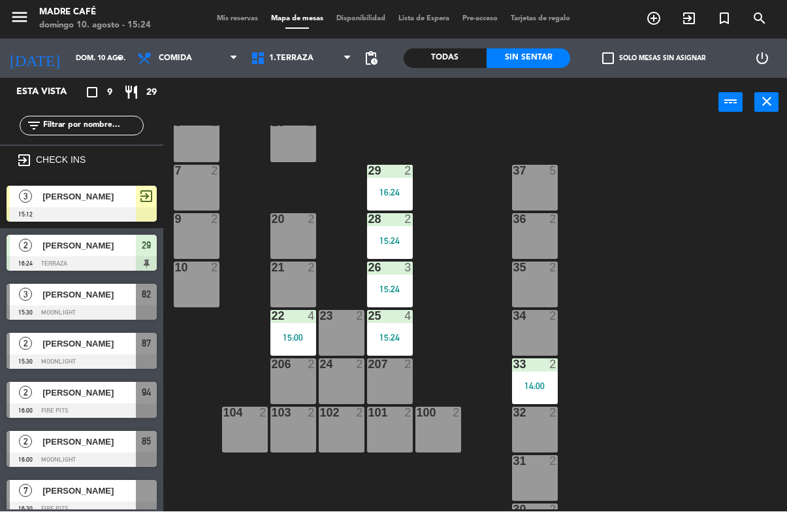
scroll to position [267, 0]
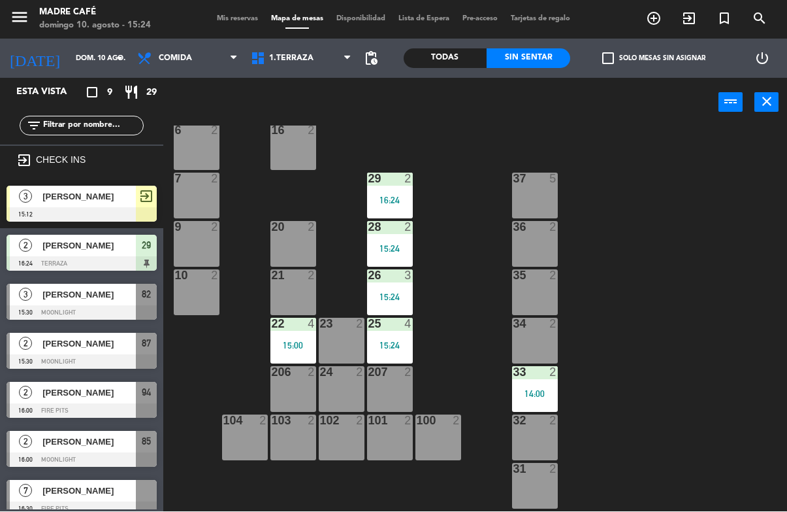
click at [339, 341] on div "23 2" at bounding box center [342, 341] width 46 height 46
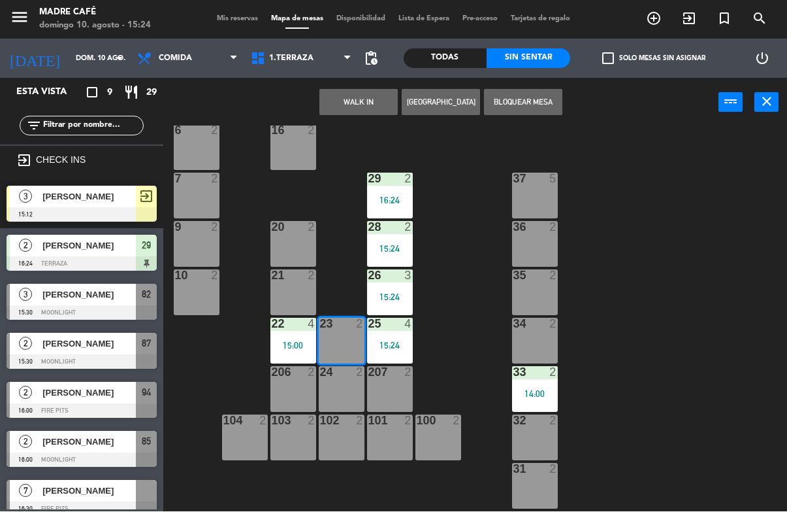
click at [374, 100] on button "WALK IN" at bounding box center [359, 103] width 78 height 26
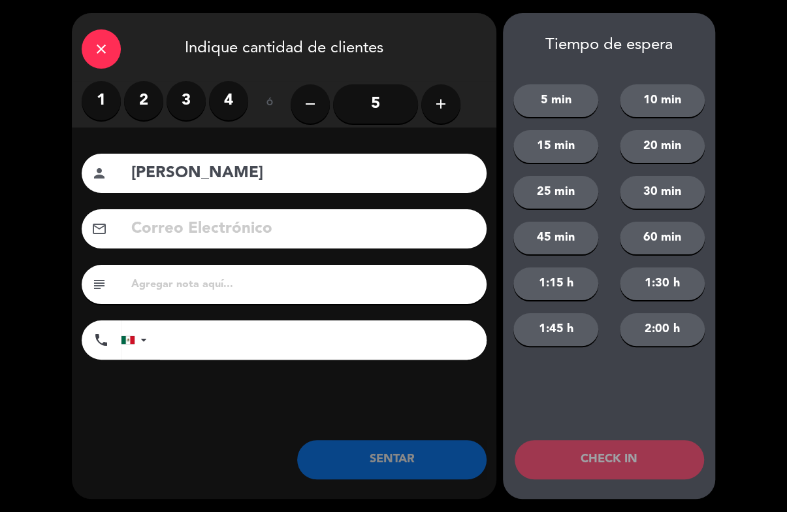
type input "[PERSON_NAME]"
click at [150, 98] on label "2" at bounding box center [143, 100] width 39 height 39
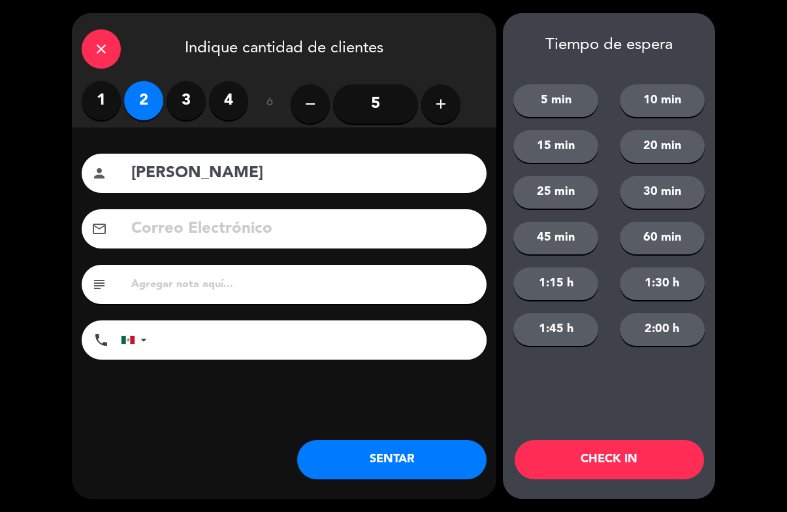
click at [659, 465] on button "CHECK IN" at bounding box center [610, 459] width 190 height 39
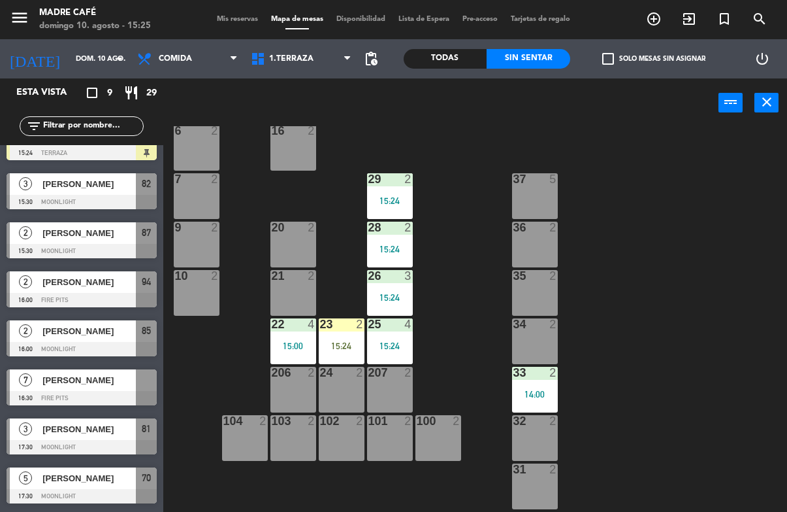
scroll to position [110, 0]
